Goal: Transaction & Acquisition: Purchase product/service

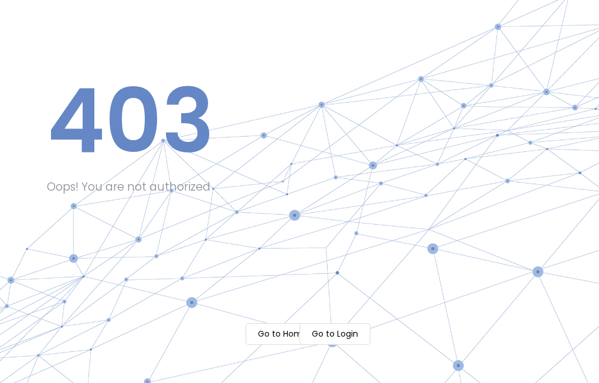
click at [334, 333] on m-button "Go to Login" at bounding box center [335, 334] width 71 height 22
click at [260, 336] on body "Processing... please wait 403 Oops! You are not authorized Go to Home Go to Log…" at bounding box center [299, 191] width 599 height 383
click at [267, 336] on m-button "Go to Home" at bounding box center [283, 334] width 74 height 22
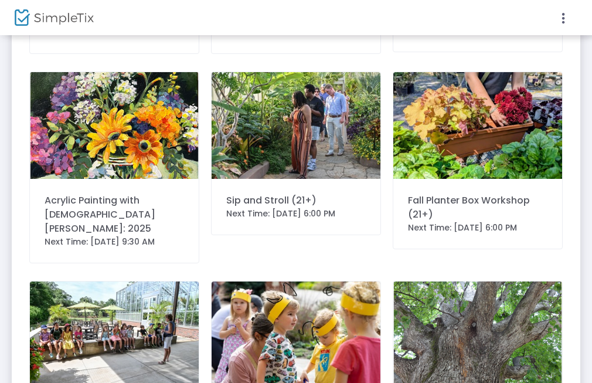
scroll to position [352, 0]
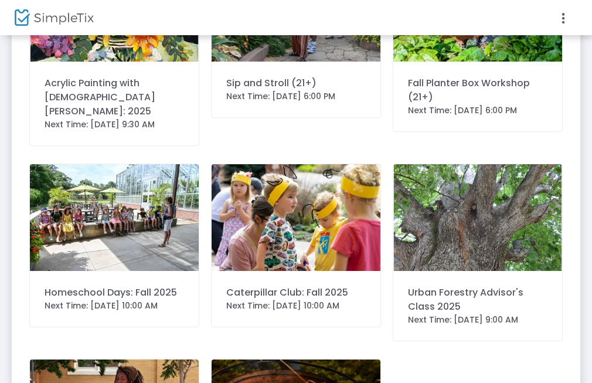
click at [82, 223] on img at bounding box center [114, 217] width 169 height 107
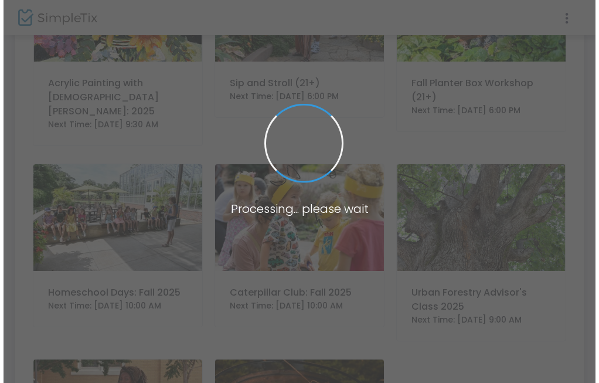
scroll to position [0, 0]
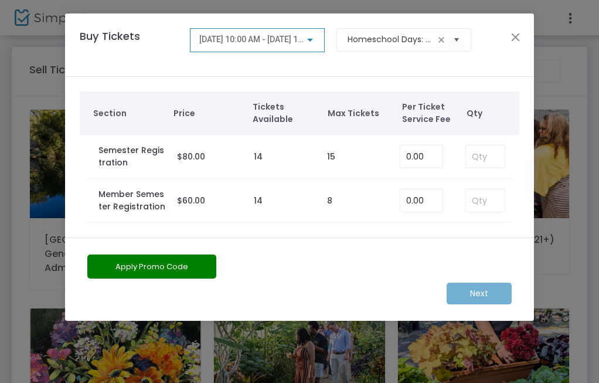
click at [253, 195] on td "14" at bounding box center [284, 201] width 73 height 44
click at [173, 203] on td "$60.00" at bounding box center [209, 201] width 77 height 44
click at [284, 198] on td "14" at bounding box center [284, 201] width 73 height 44
click at [290, 31] on div "9/8/2025 @ 10:00 AM - 12/1/2025 @ 12:00 PM" at bounding box center [257, 37] width 117 height 22
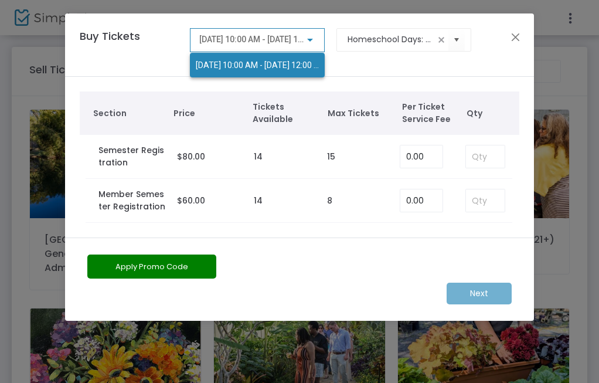
click at [299, 35] on div at bounding box center [299, 191] width 599 height 383
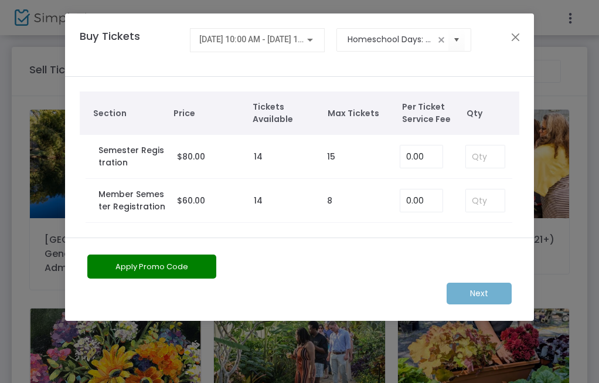
click at [319, 49] on div "9/8/2025 @ 10:00 AM - 12/1/2025 @ 12:00 PM" at bounding box center [257, 40] width 135 height 24
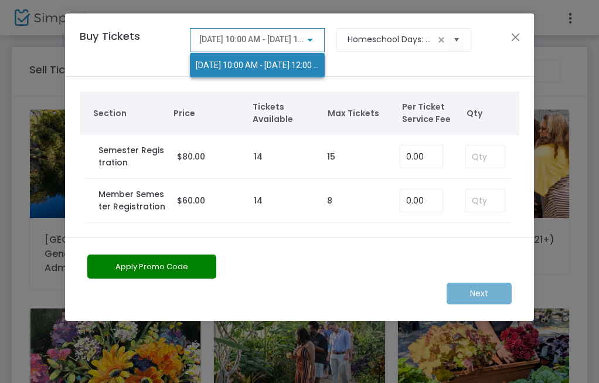
click at [318, 43] on div "9/8/2025 @ 10:00 AM - 12/1/2025 @ 12:00 PM" at bounding box center [257, 56] width 135 height 42
click at [377, 219] on div at bounding box center [299, 191] width 599 height 383
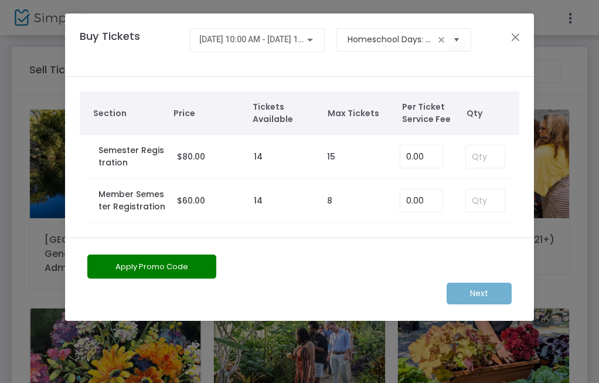
click at [335, 199] on td "8" at bounding box center [357, 201] width 73 height 44
click at [224, 196] on td "$60.00" at bounding box center [209, 201] width 77 height 44
click at [204, 206] on label "$60.00" at bounding box center [191, 201] width 28 height 12
click at [407, 198] on input "0" at bounding box center [421, 200] width 42 height 22
click at [448, 202] on td "0.00" at bounding box center [424, 201] width 60 height 44
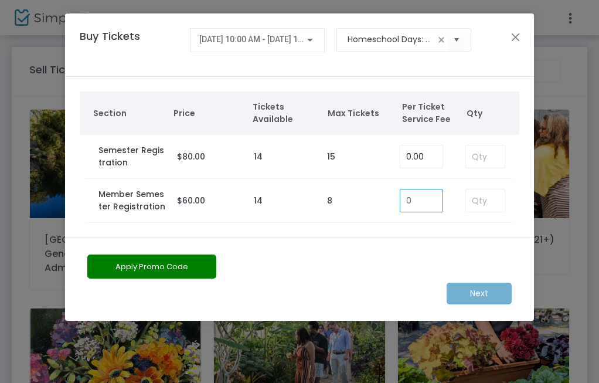
click at [427, 202] on input "0" at bounding box center [421, 200] width 42 height 22
type input "0.00"
click at [494, 194] on input at bounding box center [485, 200] width 39 height 22
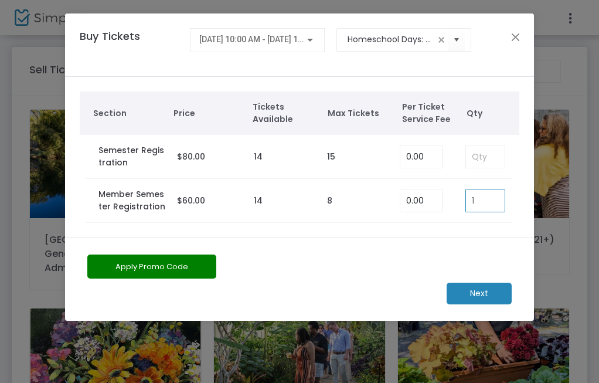
type input "1"
click at [178, 215] on td "$60.00" at bounding box center [209, 201] width 77 height 44
click at [504, 199] on input "1" at bounding box center [485, 200] width 39 height 22
click at [497, 200] on input "1" at bounding box center [485, 200] width 39 height 22
click at [488, 225] on div "Section Price Tickets Available Max Tickets Per Ticket Service Fee Qty Semester…" at bounding box center [299, 157] width 469 height 161
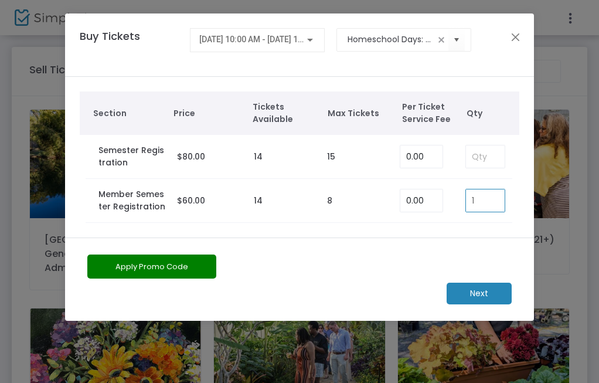
click at [484, 202] on input "1" at bounding box center [485, 200] width 39 height 22
click at [346, 241] on div "Apply Promo Code Next" at bounding box center [299, 278] width 469 height 83
click at [153, 211] on label "Member Semester Registration" at bounding box center [131, 200] width 67 height 25
click at [186, 206] on label "$60.00" at bounding box center [191, 201] width 28 height 12
click at [487, 296] on m-button "Next" at bounding box center [479, 294] width 65 height 22
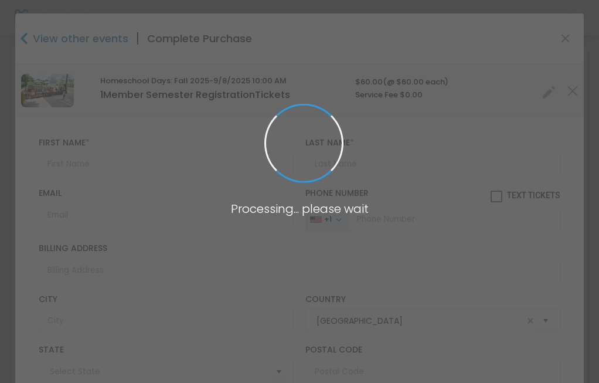
type input "Tennessee"
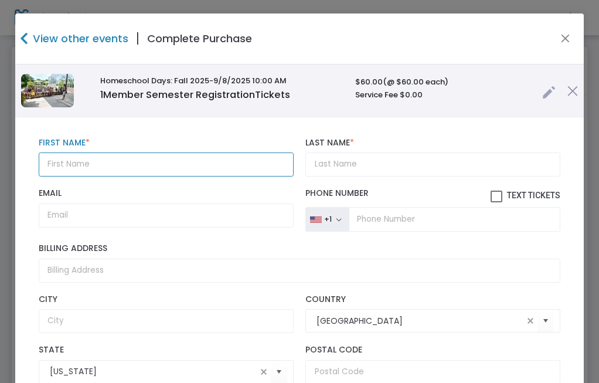
click at [154, 168] on input "text" at bounding box center [167, 164] width 256 height 24
type input "Kaitlyn"
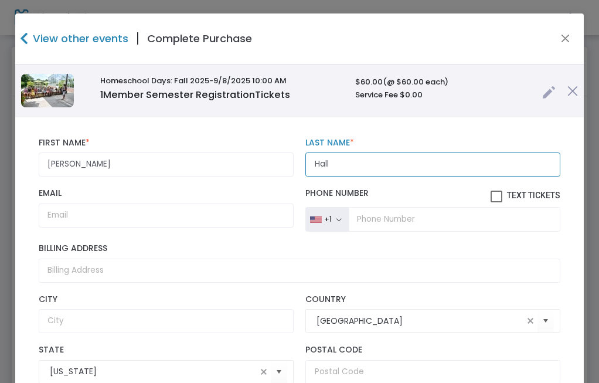
type input "Hall"
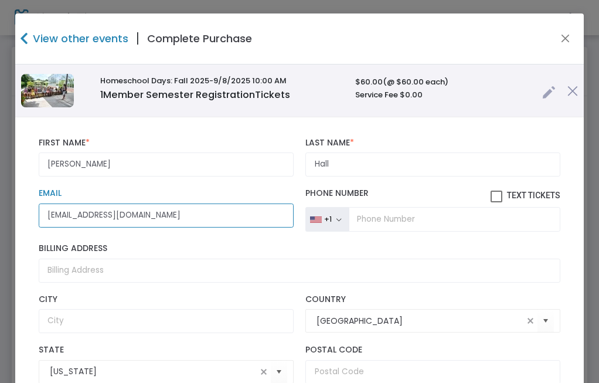
type input "katelynannhall1@gmail.com"
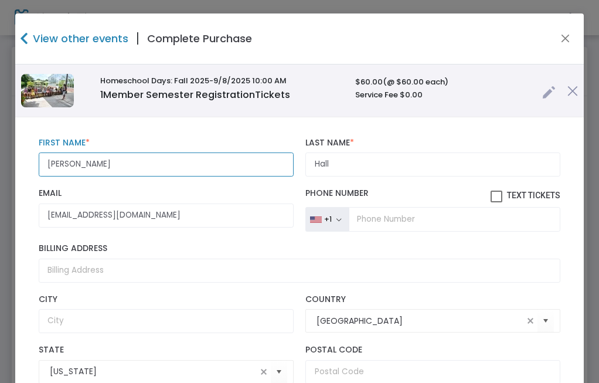
click at [94, 166] on input "Kaitlyn" at bounding box center [167, 164] width 256 height 24
type input "Katelyn"
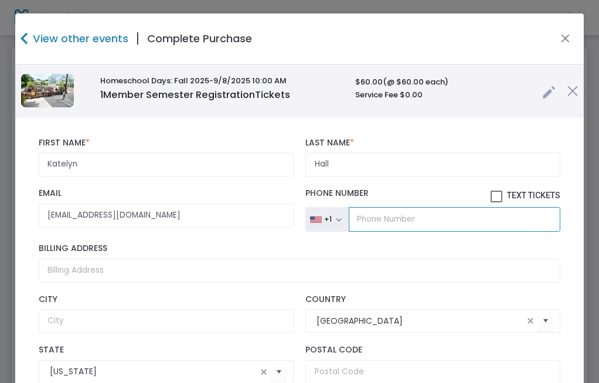
click at [397, 215] on input "tel" at bounding box center [455, 219] width 212 height 25
type input "(901) 619-8948"
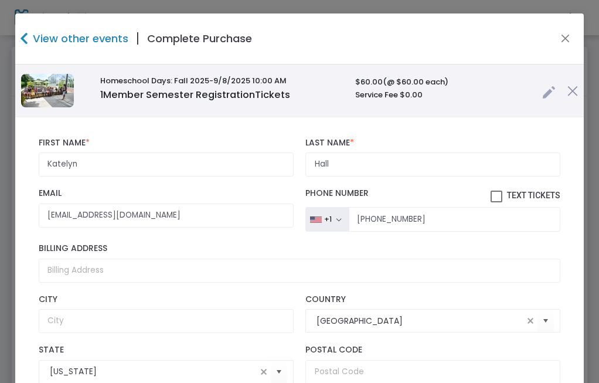
click at [103, 283] on div "Billing Address" at bounding box center [299, 262] width 533 height 50
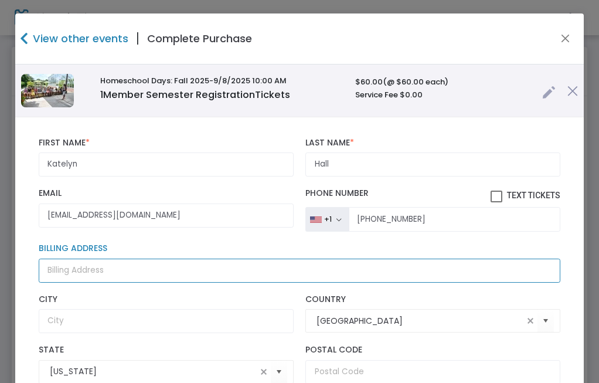
click at [107, 264] on input "Billing Address" at bounding box center [300, 271] width 522 height 24
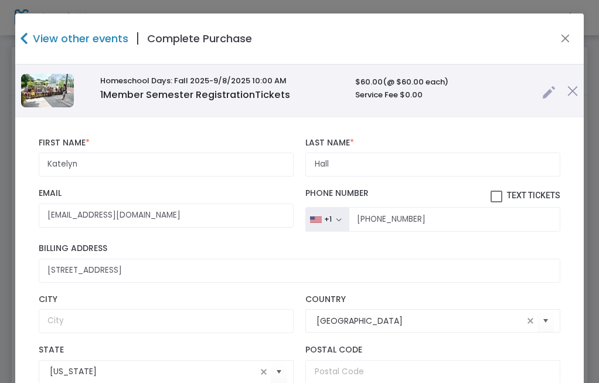
type input "2177 Jaxon Drive"
type input "Hernando"
type input "38632"
type input "Mississippi"
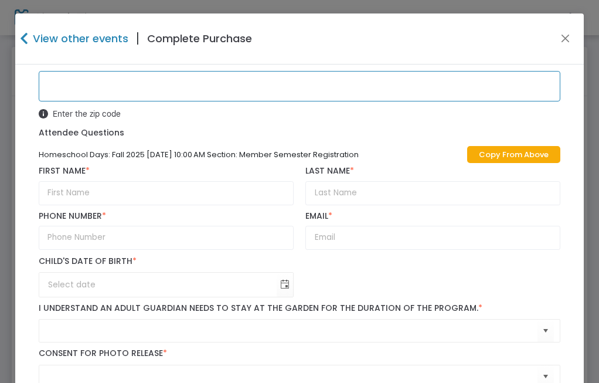
scroll to position [425, 0]
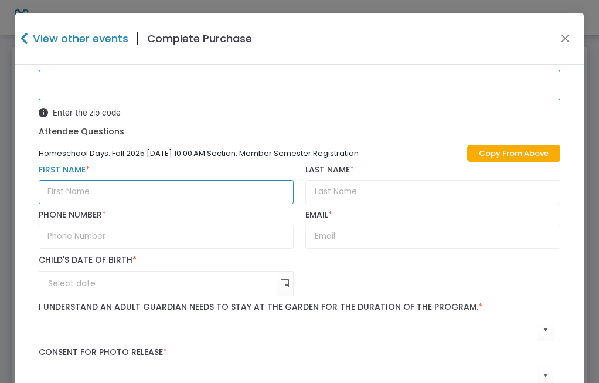
click at [79, 195] on input "text" at bounding box center [167, 192] width 256 height 24
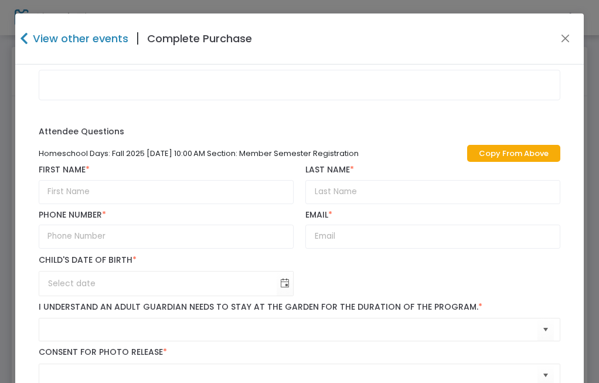
click at [112, 164] on div "Homeschool Days: Fall 2025 9/8/2025 10:00 AM Section: Member Semester Registrat…" at bounding box center [299, 299] width 533 height 315
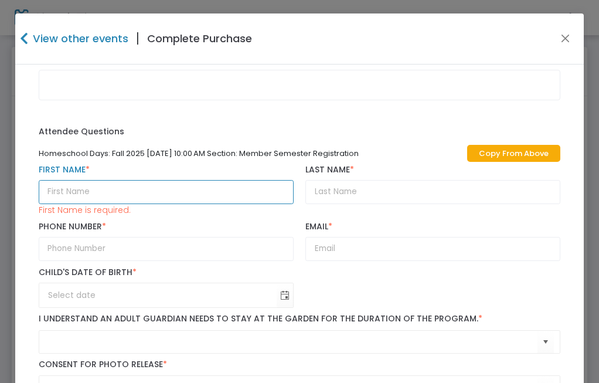
click at [147, 189] on input "text" at bounding box center [167, 192] width 256 height 24
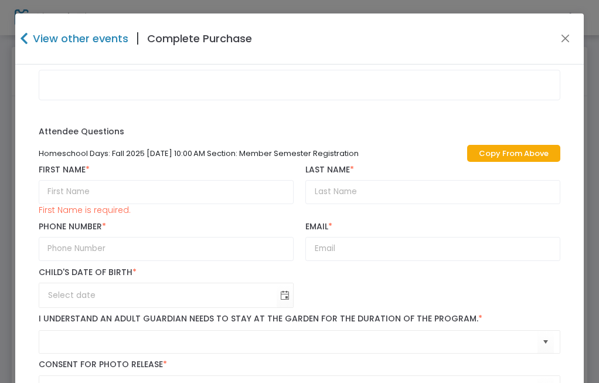
click at [172, 173] on label "First Name *" at bounding box center [167, 170] width 256 height 11
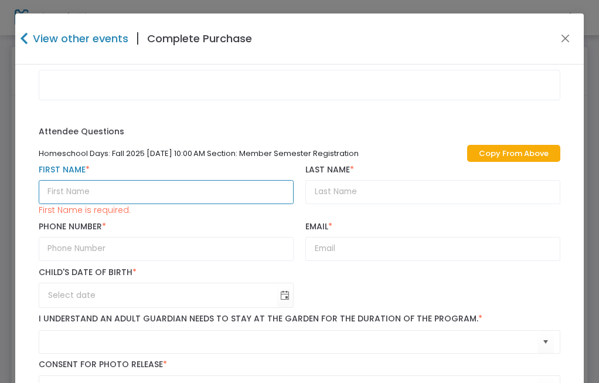
click at [205, 186] on input "text" at bounding box center [167, 192] width 256 height 24
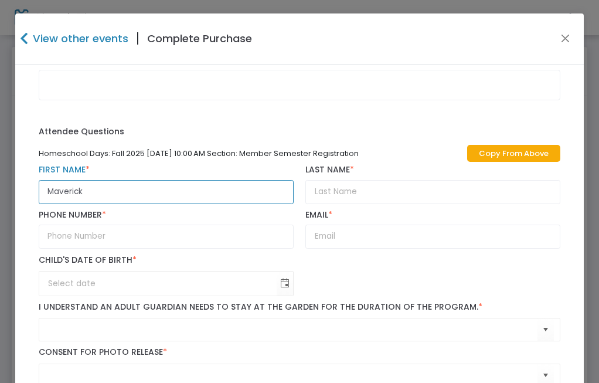
type input "Maverick"
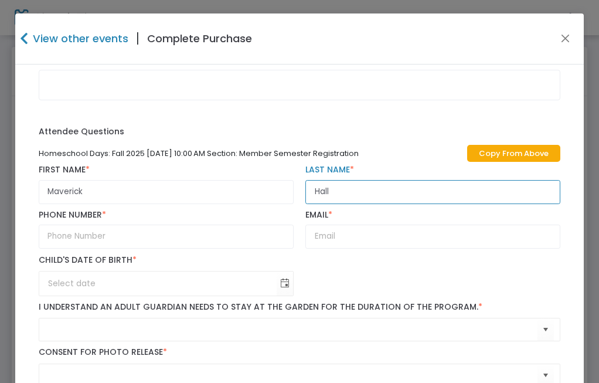
type input "Hall"
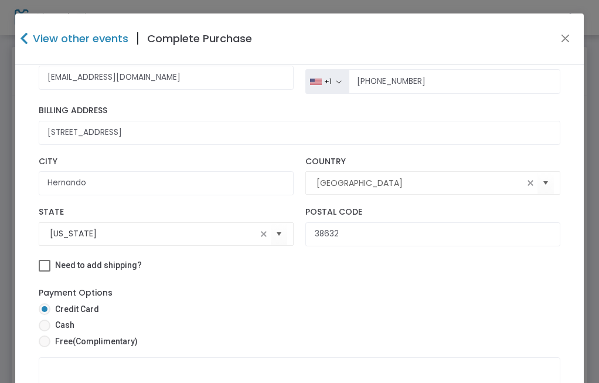
scroll to position [132, 0]
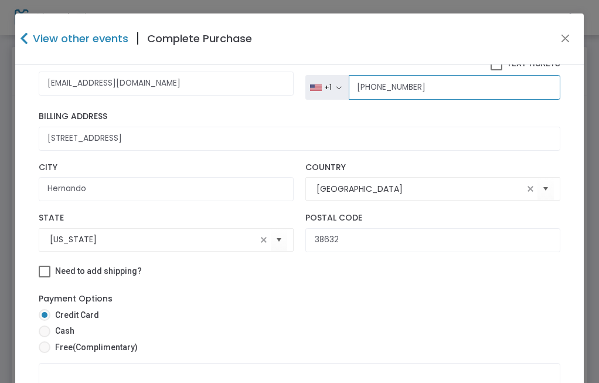
drag, startPoint x: 433, startPoint y: 85, endPoint x: 364, endPoint y: 88, distance: 69.2
click at [364, 88] on input "(901) 619-8948" at bounding box center [455, 87] width 212 height 25
click at [429, 83] on input "(901) 619-8948" at bounding box center [455, 87] width 212 height 25
drag, startPoint x: 429, startPoint y: 84, endPoint x: 344, endPoint y: 91, distance: 85.3
click at [349, 91] on input "(901) 619-8948" at bounding box center [455, 87] width 212 height 25
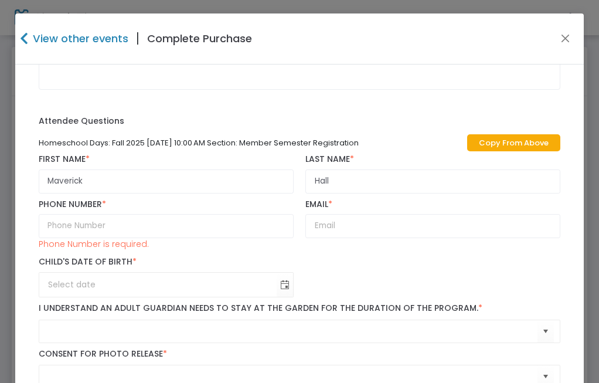
scroll to position [437, 0]
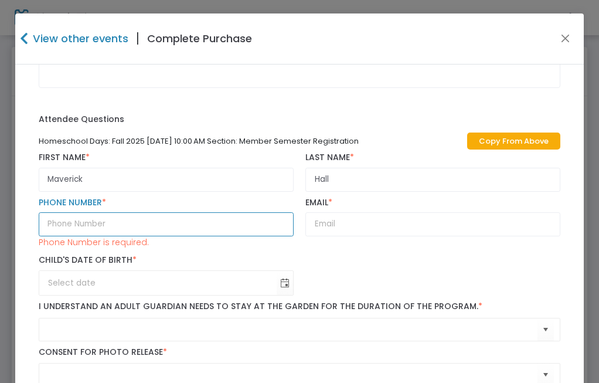
click at [109, 218] on input "text" at bounding box center [167, 224] width 256 height 24
paste input "(901) 619-8948"
type input "(901) 619-8948"
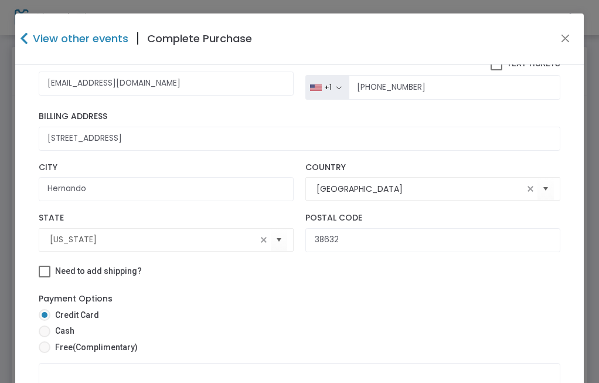
scroll to position [73, 0]
